Goal: Information Seeking & Learning: Understand process/instructions

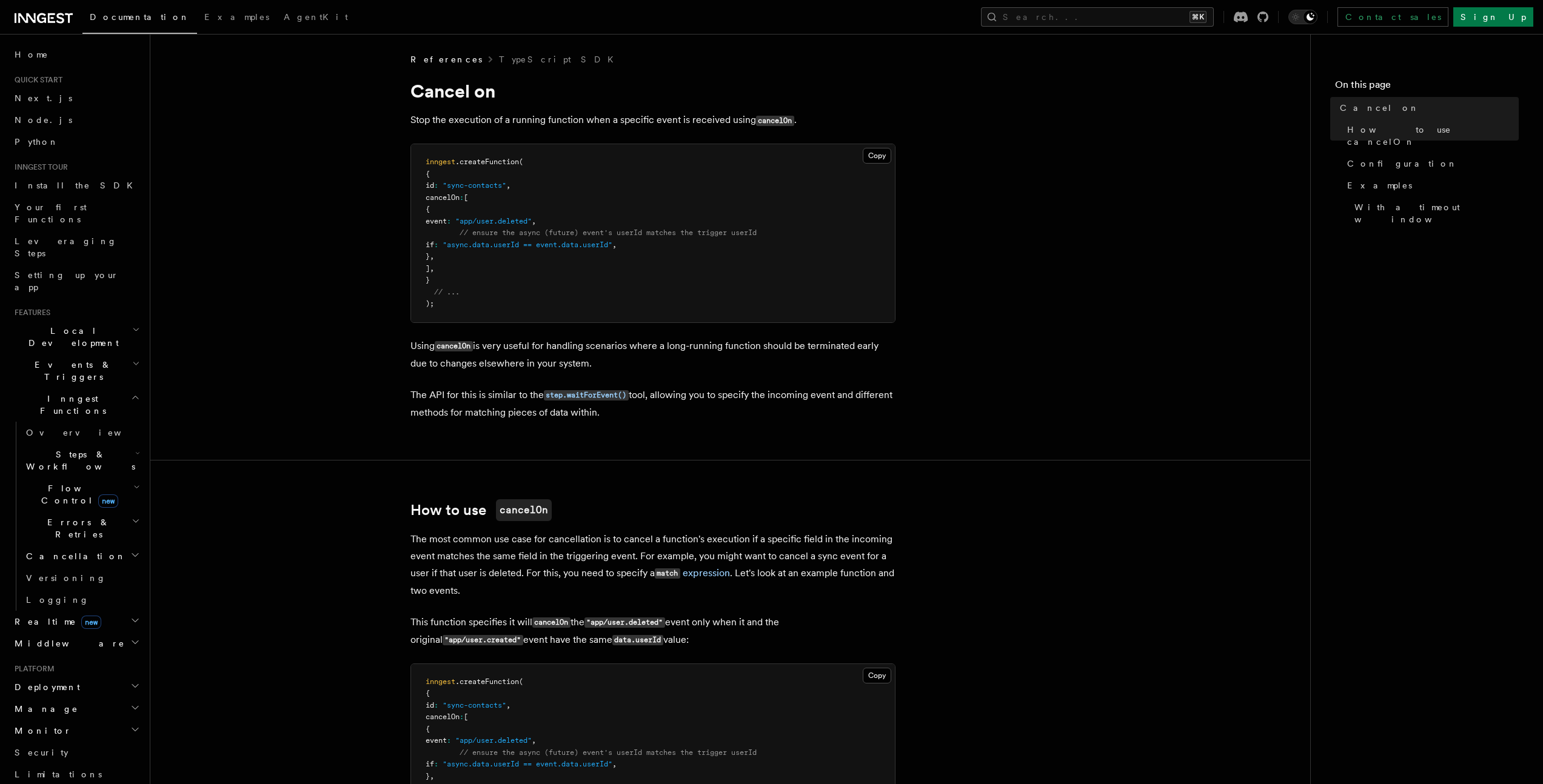
drag, startPoint x: 421, startPoint y: 202, endPoint x: 419, endPoint y: 195, distance: 7.3
click at [420, 199] on pre "inngest .createFunction ( { id : "sync-contacts" , cancelOn : [ { event : "app/…" at bounding box center [653, 233] width 484 height 178
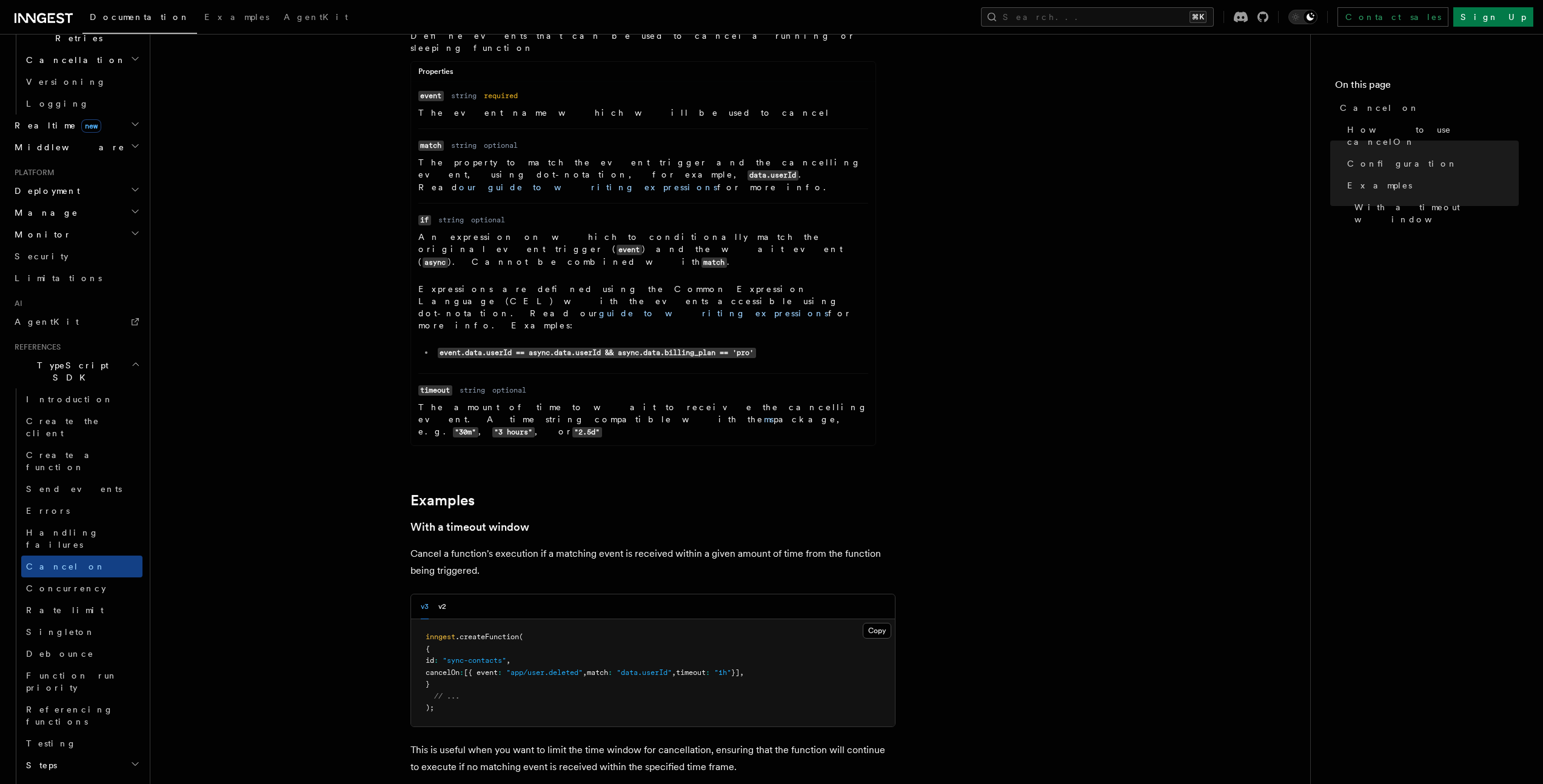
scroll to position [1567, 0]
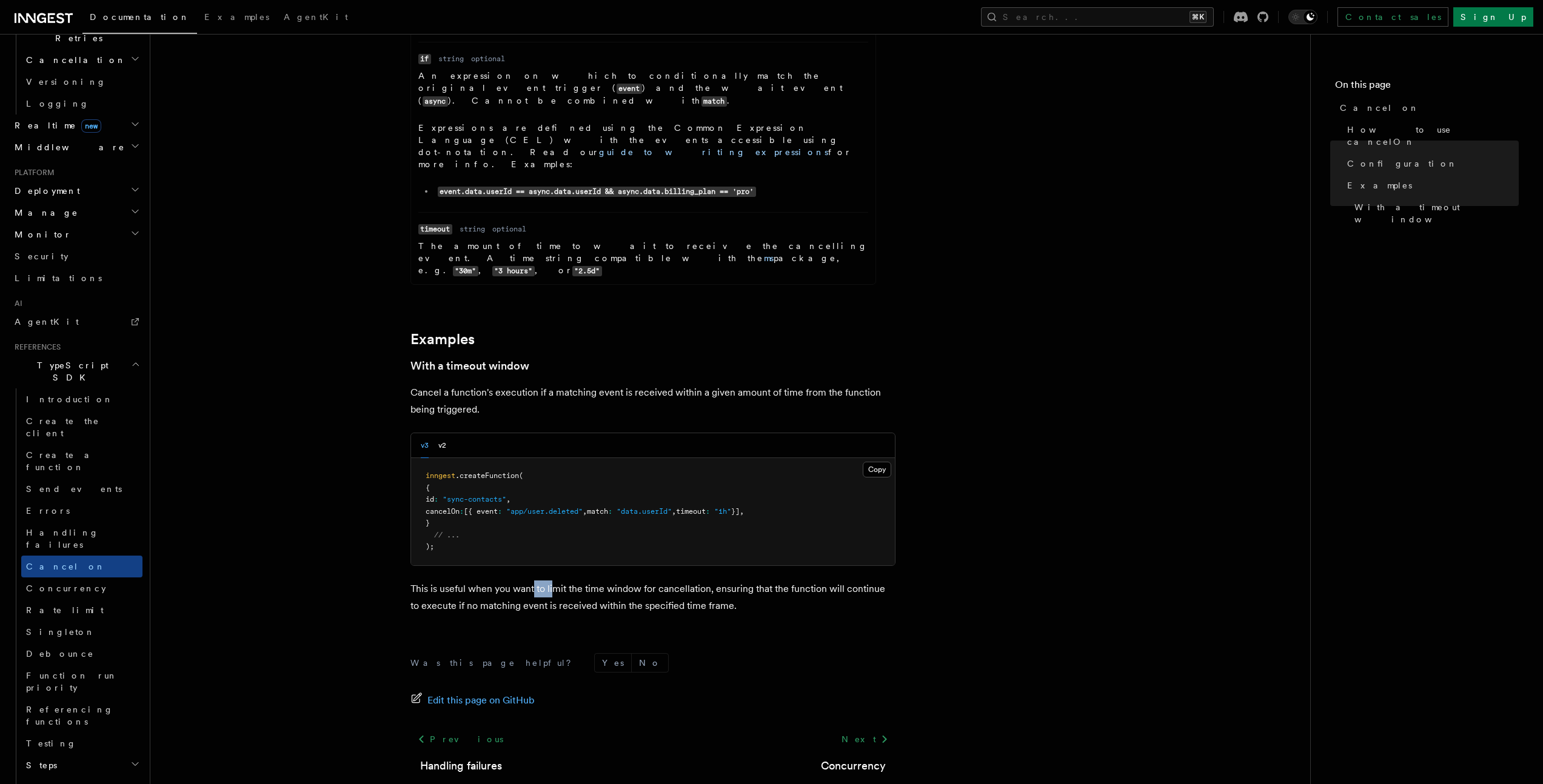
drag, startPoint x: 532, startPoint y: 520, endPoint x: 569, endPoint y: 522, distance: 37.1
click at [566, 581] on p "This is useful when you want to limit the time window for cancellation, ensurin…" at bounding box center [652, 597] width 485 height 34
drag, startPoint x: 575, startPoint y: 518, endPoint x: 586, endPoint y: 520, distance: 11.2
click at [582, 581] on p "This is useful when you want to limit the time window for cancellation, ensurin…" at bounding box center [652, 597] width 485 height 34
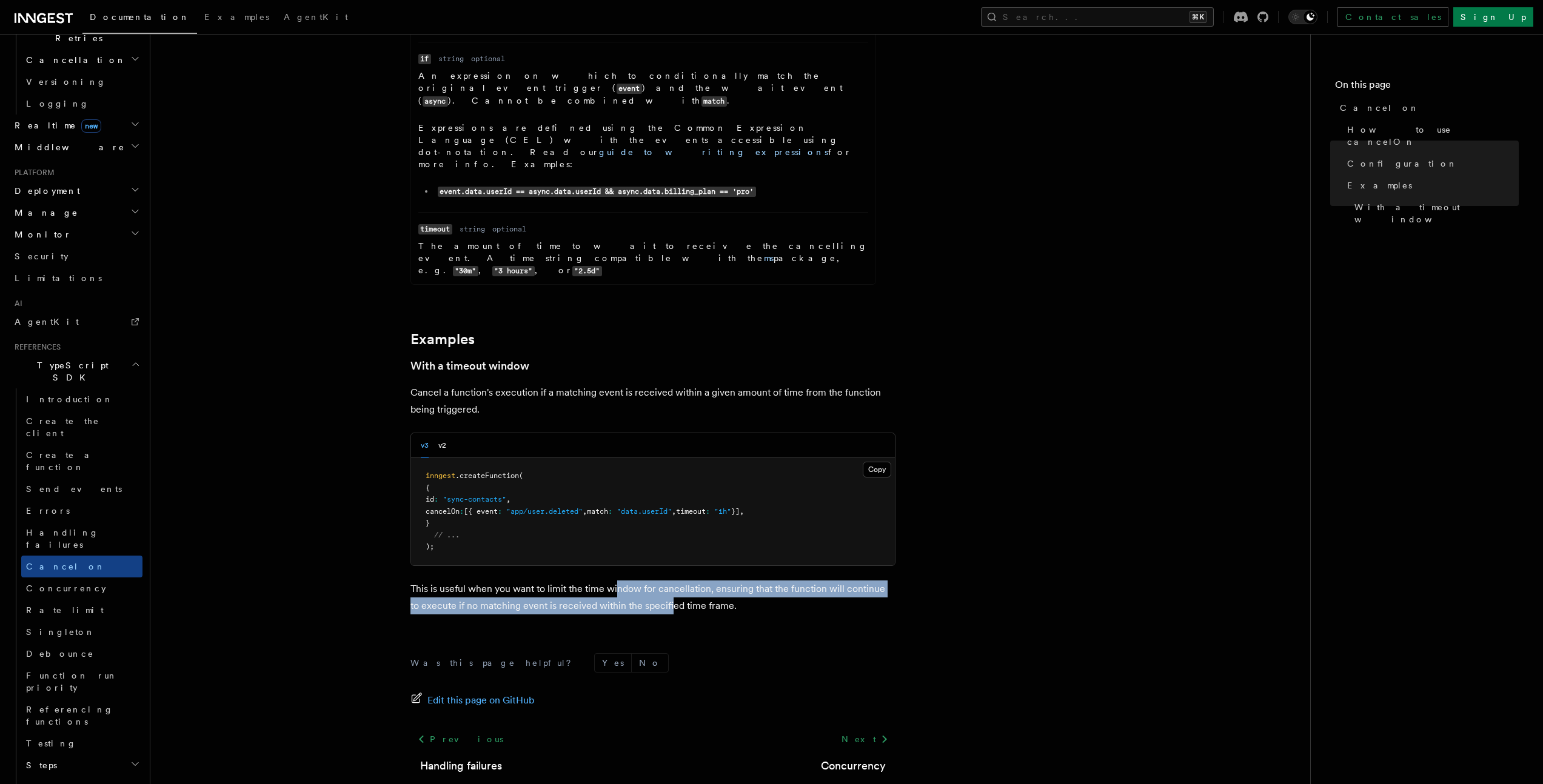
drag, startPoint x: 622, startPoint y: 528, endPoint x: 666, endPoint y: 535, distance: 44.6
click at [665, 581] on p "This is useful when you want to limit the time window for cancellation, ensurin…" at bounding box center [652, 597] width 485 height 34
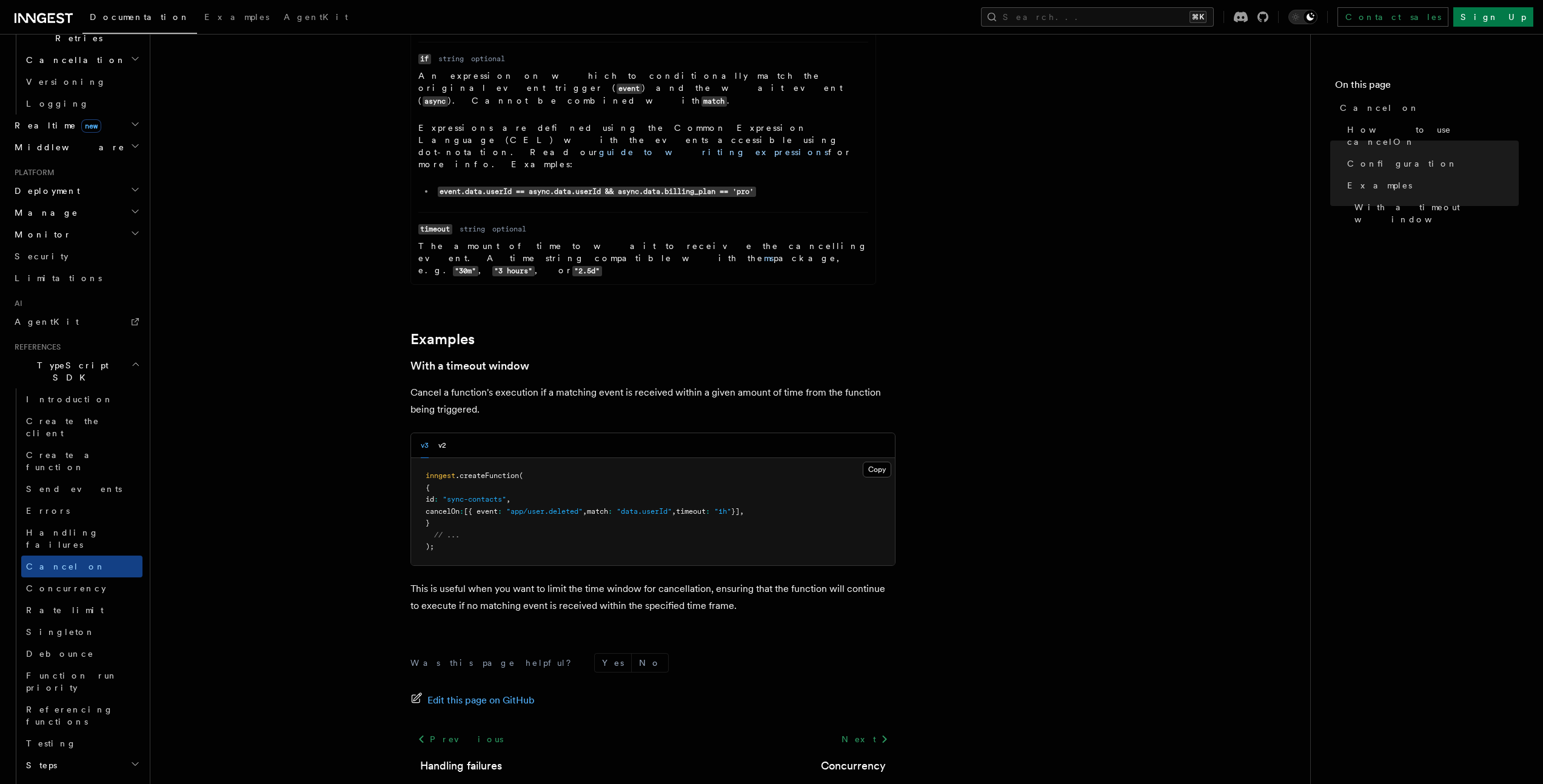
click at [680, 581] on p "This is useful when you want to limit the time window for cancellation, ensurin…" at bounding box center [652, 597] width 485 height 34
click at [678, 581] on p "This is useful when you want to limit the time window for cancellation, ensurin…" at bounding box center [652, 597] width 485 height 34
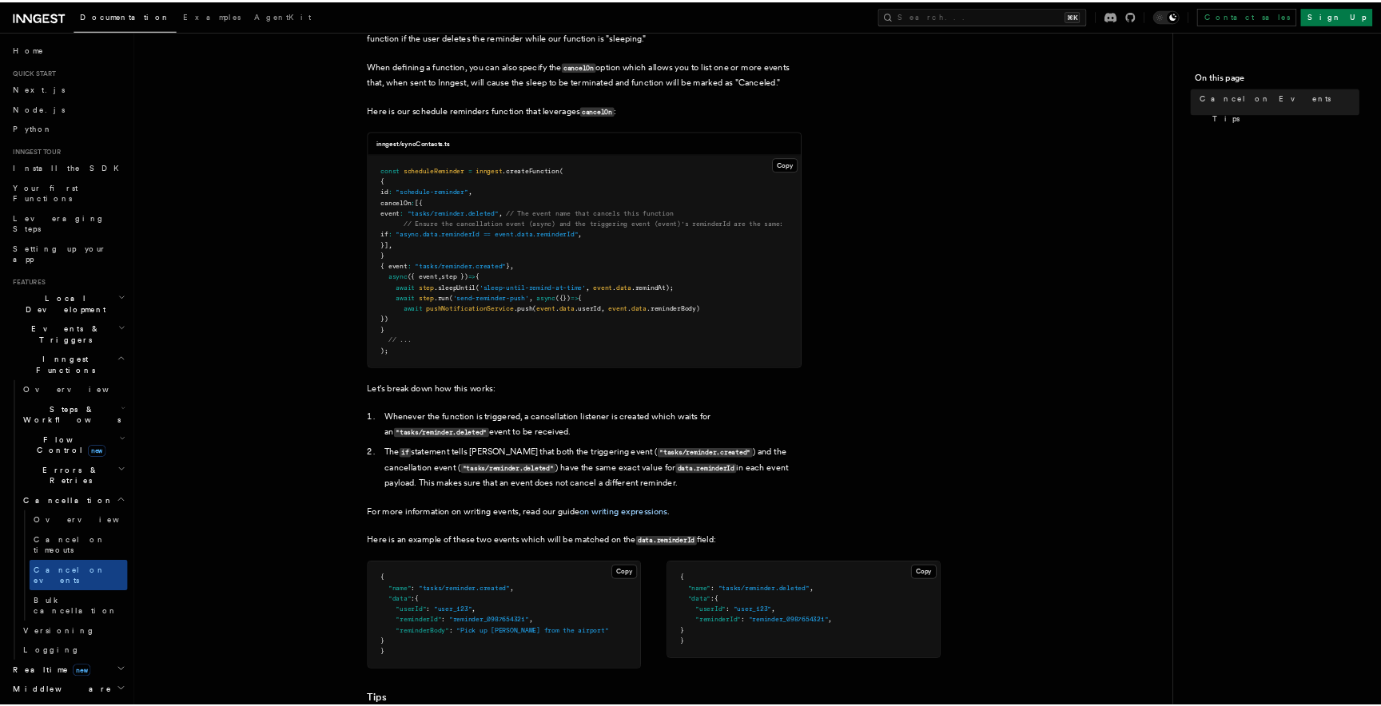
scroll to position [423, 0]
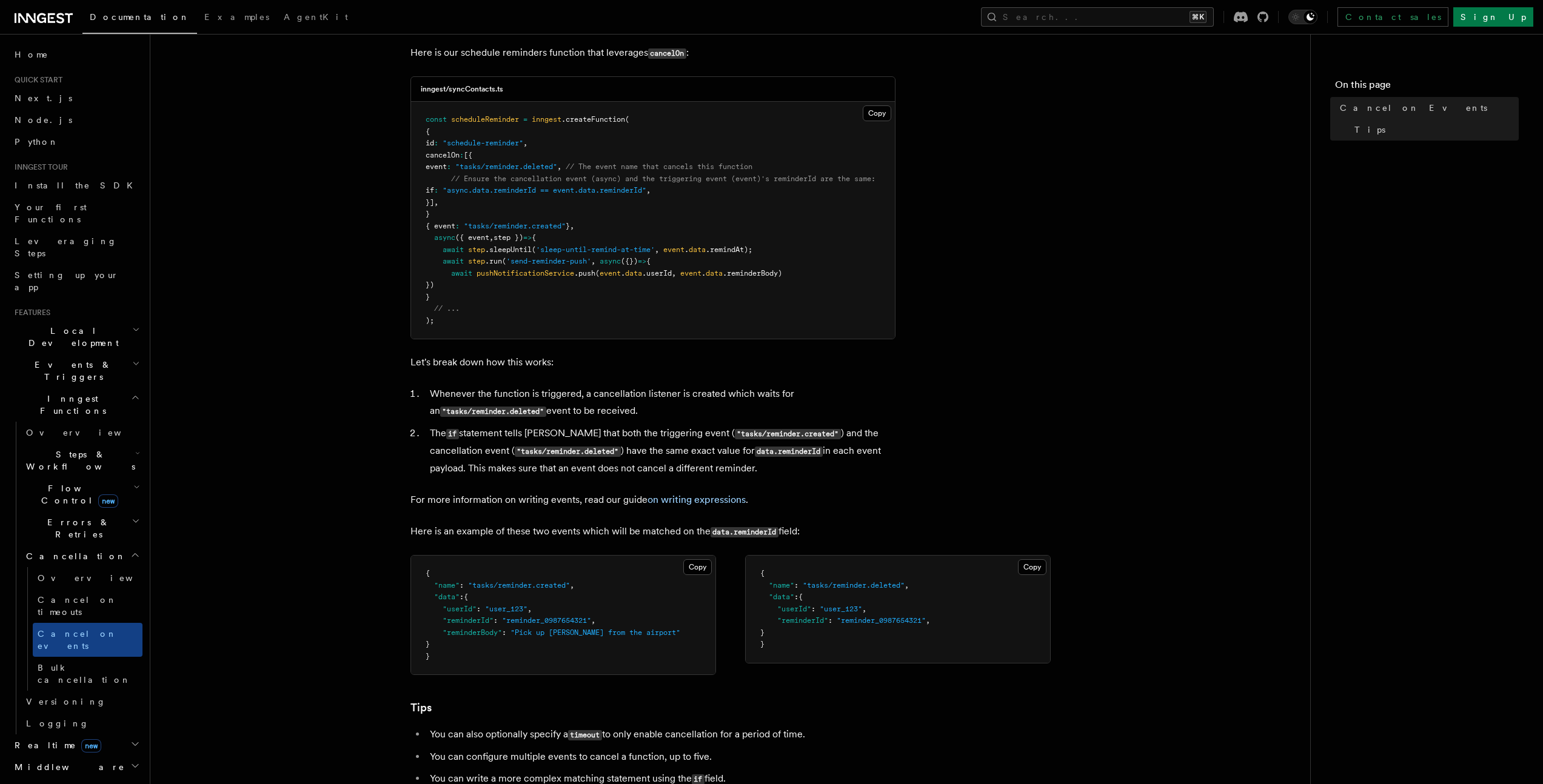
click at [539, 356] on article "Features Inngest Functions Cancellation Cancel on Events As you have learned th…" at bounding box center [731, 397] width 1121 height 1327
